Goal: Find specific page/section: Find specific page/section

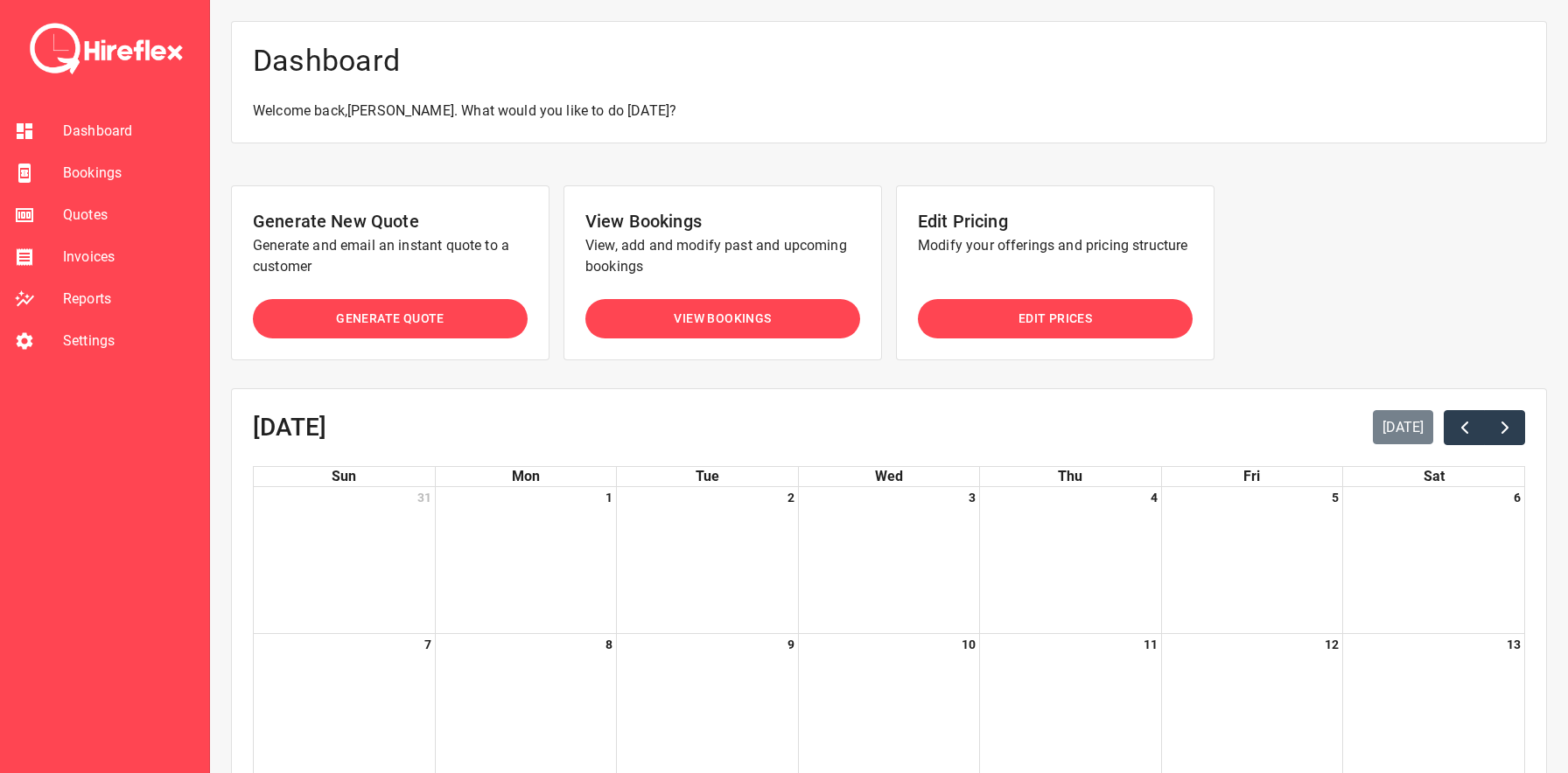
click at [758, 318] on span "View Bookings" at bounding box center [721, 319] width 97 height 21
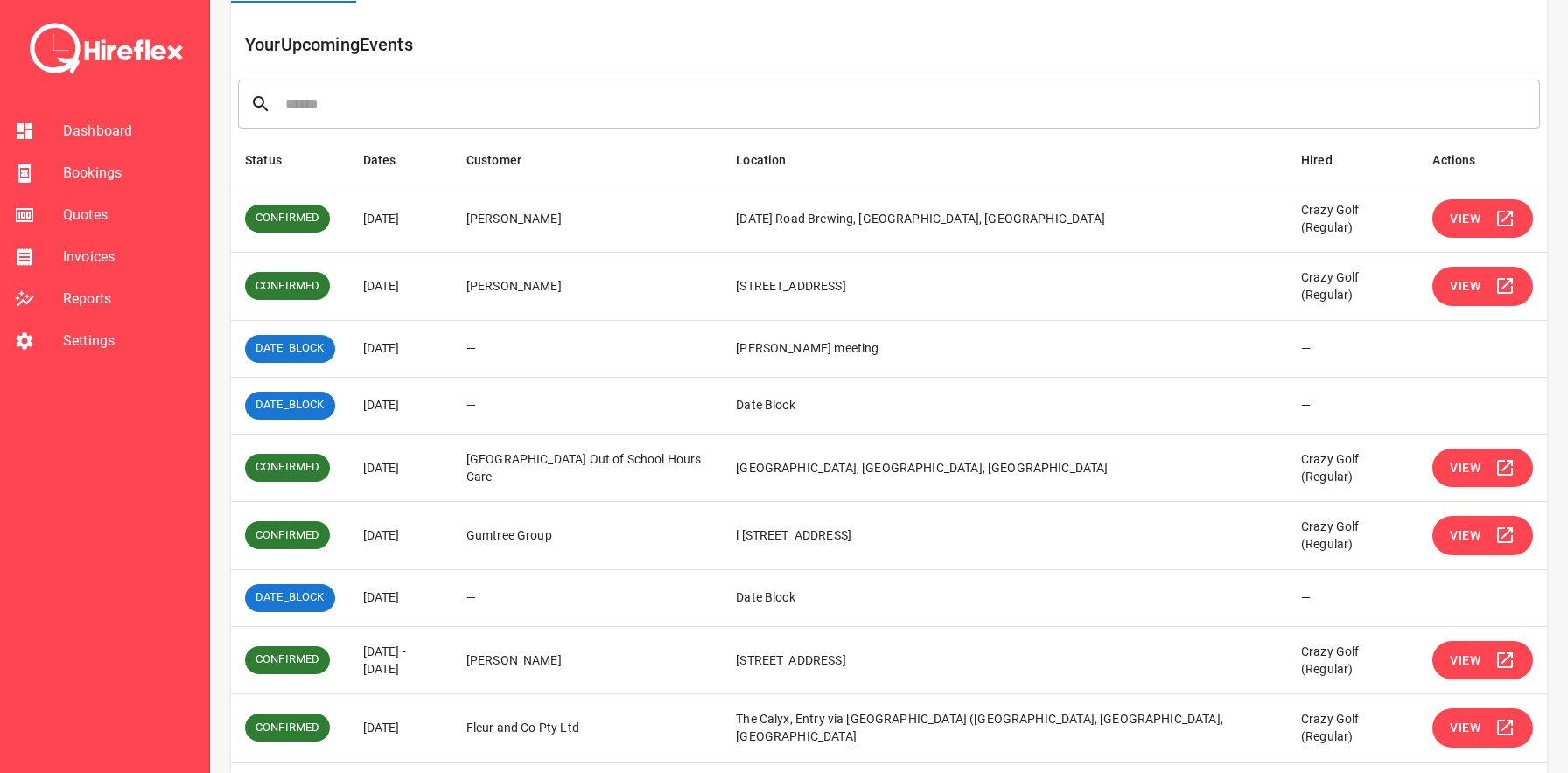
scroll to position [283, 0]
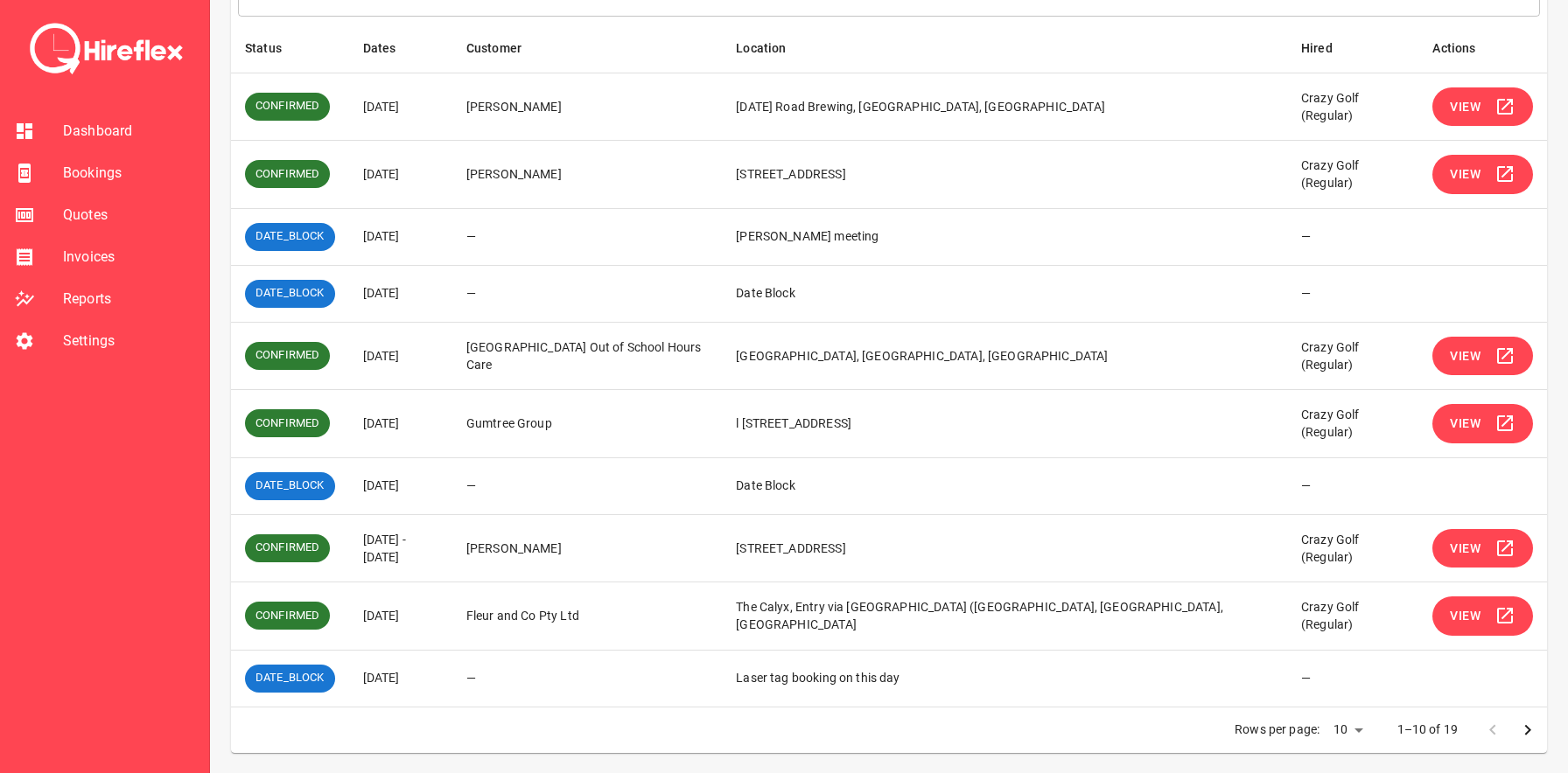
click at [1523, 729] on icon "Go to next page" at bounding box center [1527, 730] width 21 height 21
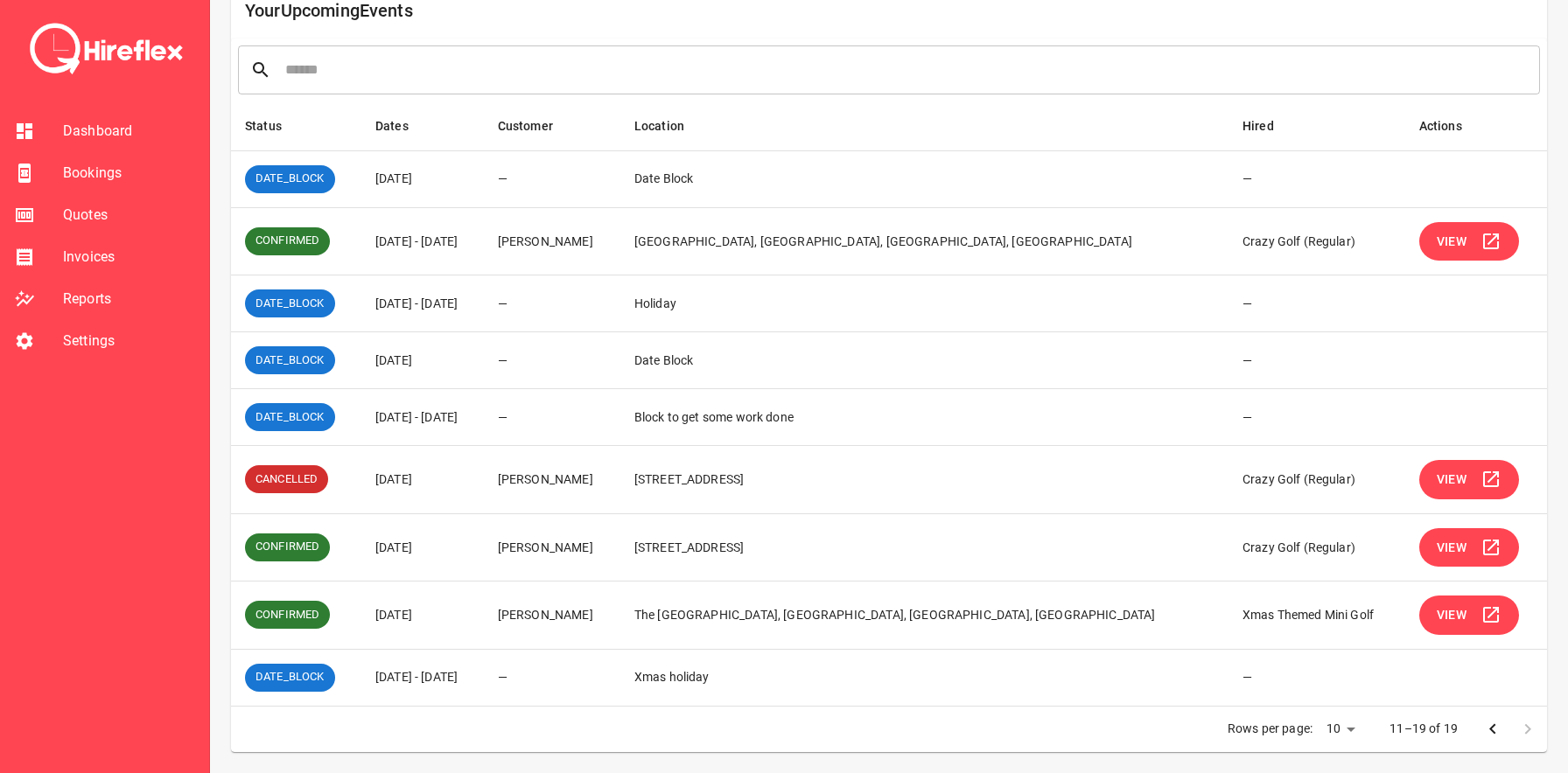
scroll to position [204, 0]
click at [1523, 729] on div at bounding box center [1510, 730] width 70 height 35
